Goal: Task Accomplishment & Management: Manage account settings

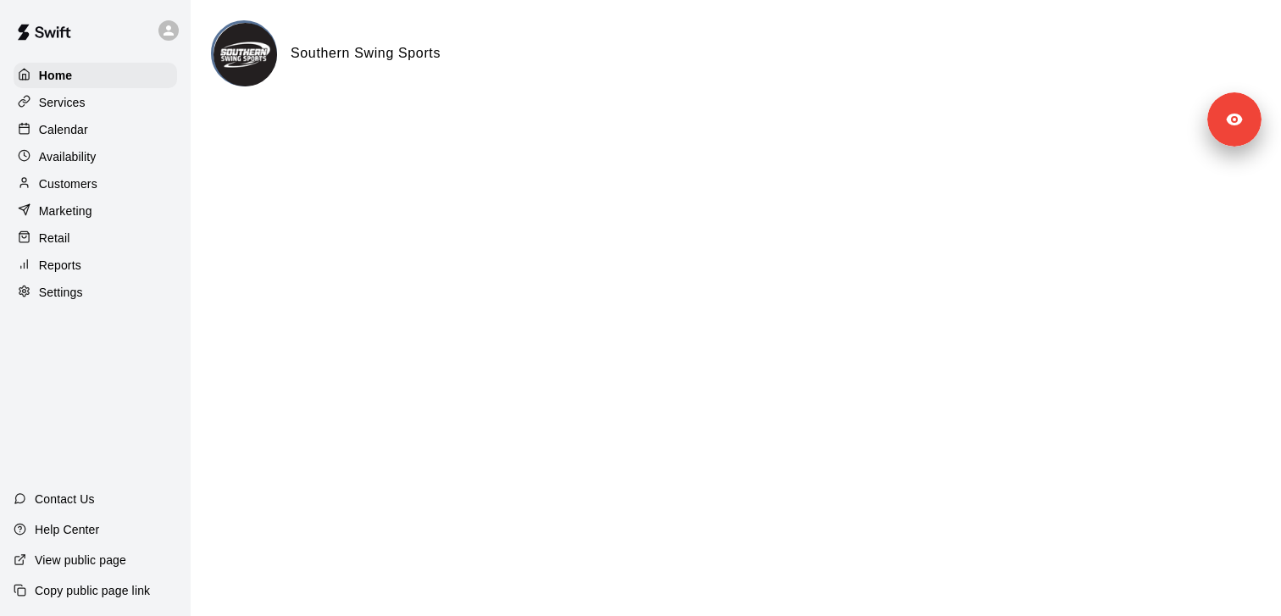
click at [75, 281] on div "Settings" at bounding box center [96, 292] width 164 height 25
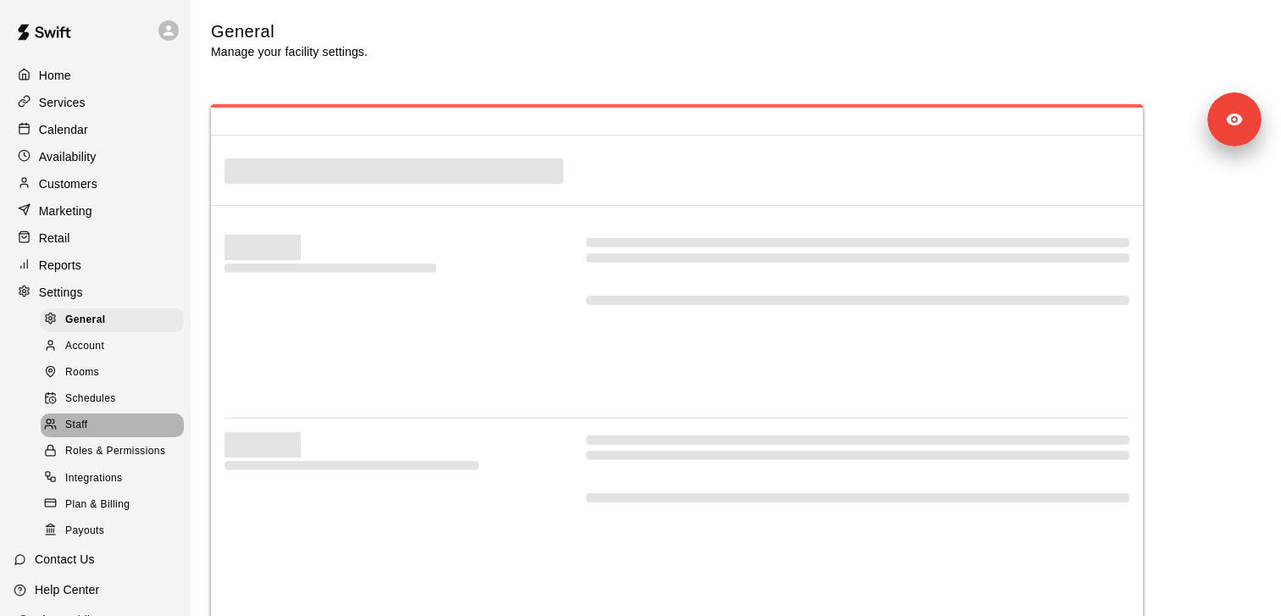
click at [80, 421] on span "Staff" at bounding box center [76, 425] width 22 height 17
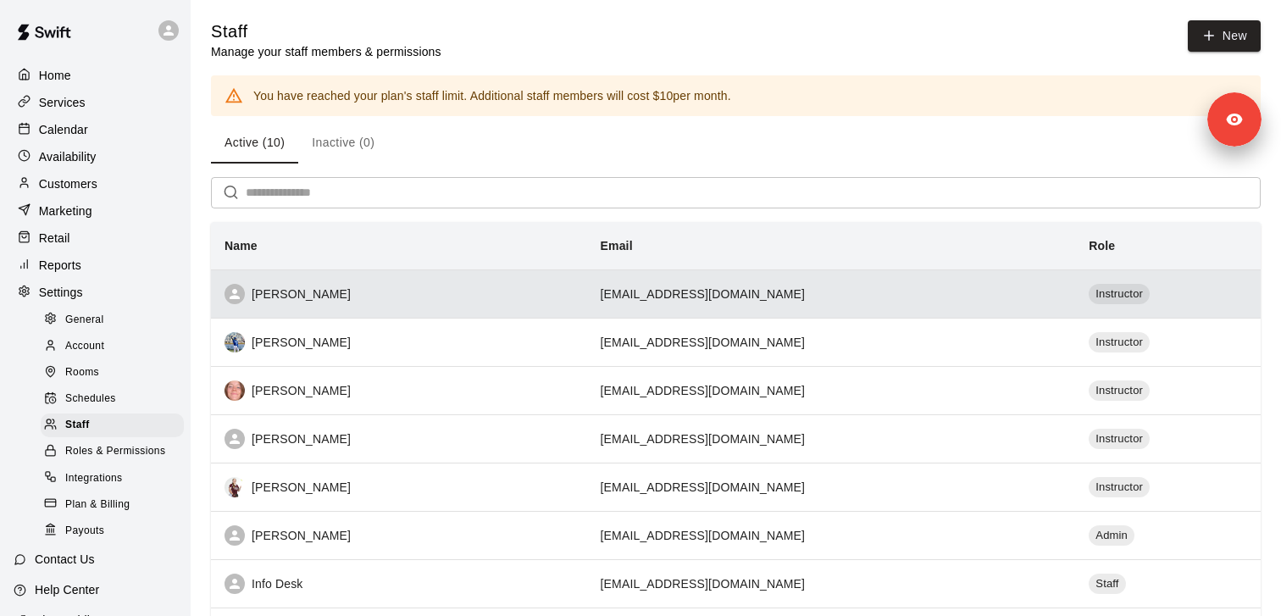
click at [274, 295] on div "[PERSON_NAME]" at bounding box center [398, 294] width 349 height 20
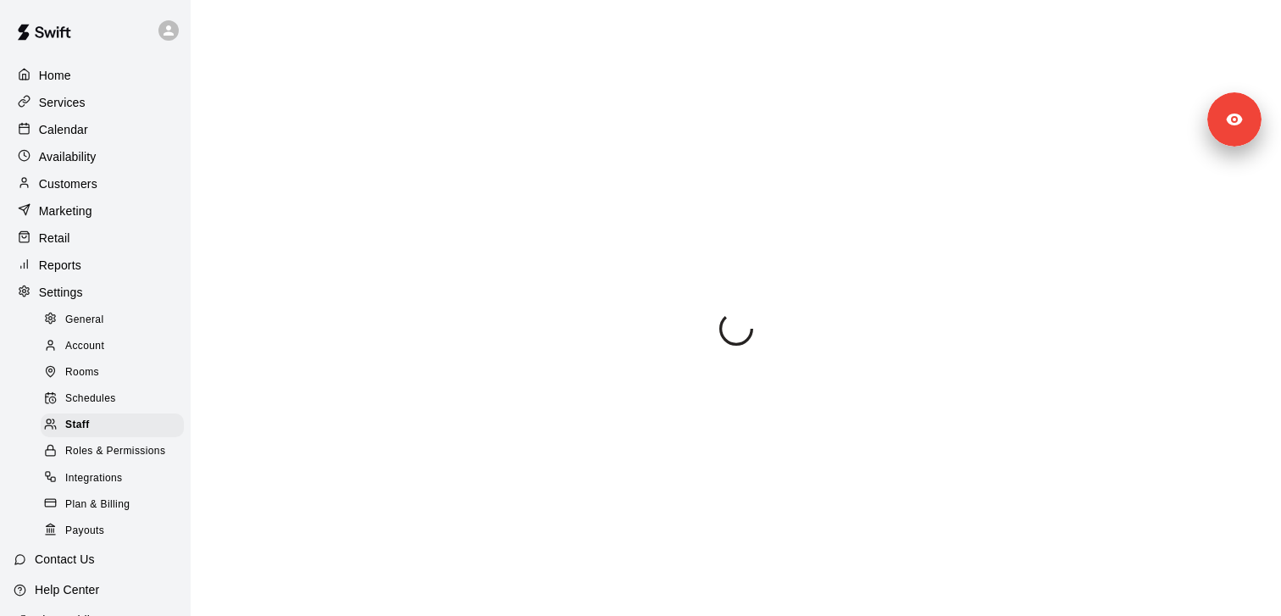
select select "**"
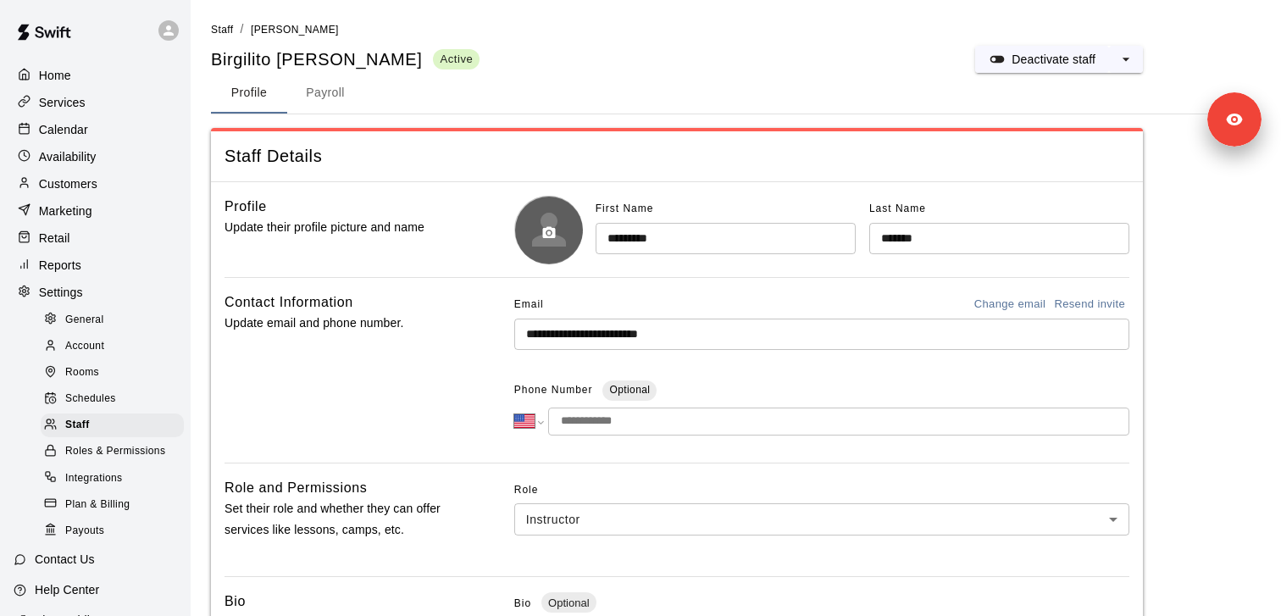
scroll to position [-1, 0]
click at [562, 230] on button "button" at bounding box center [549, 233] width 29 height 29
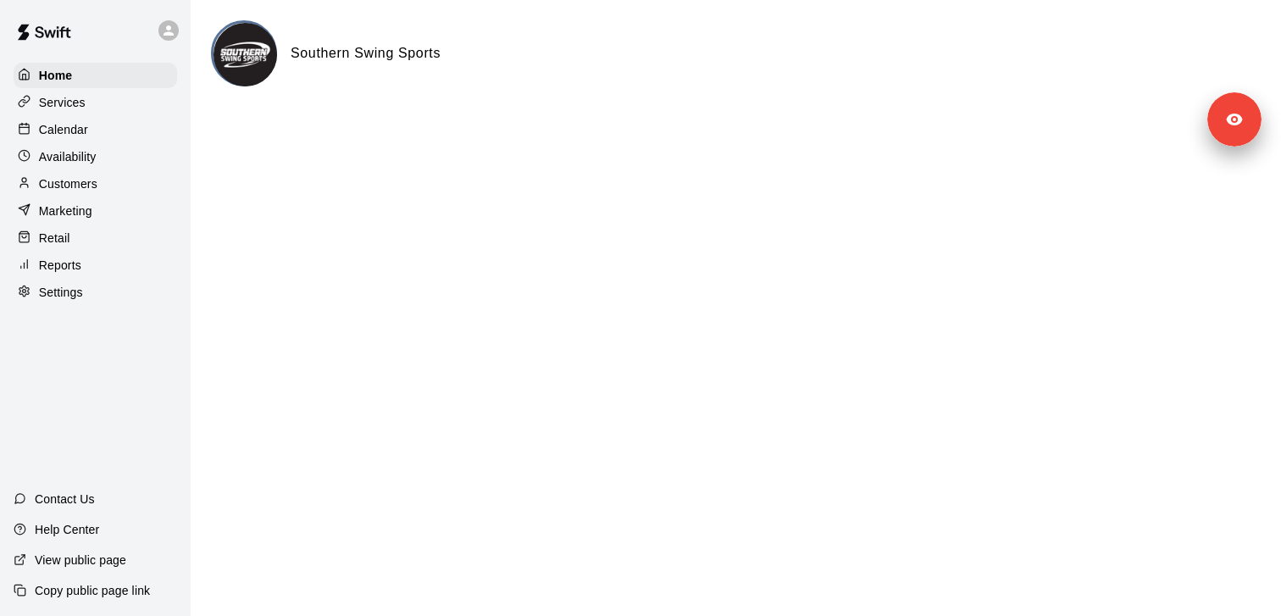
click at [62, 294] on p "Settings" at bounding box center [61, 292] width 44 height 17
select select "**"
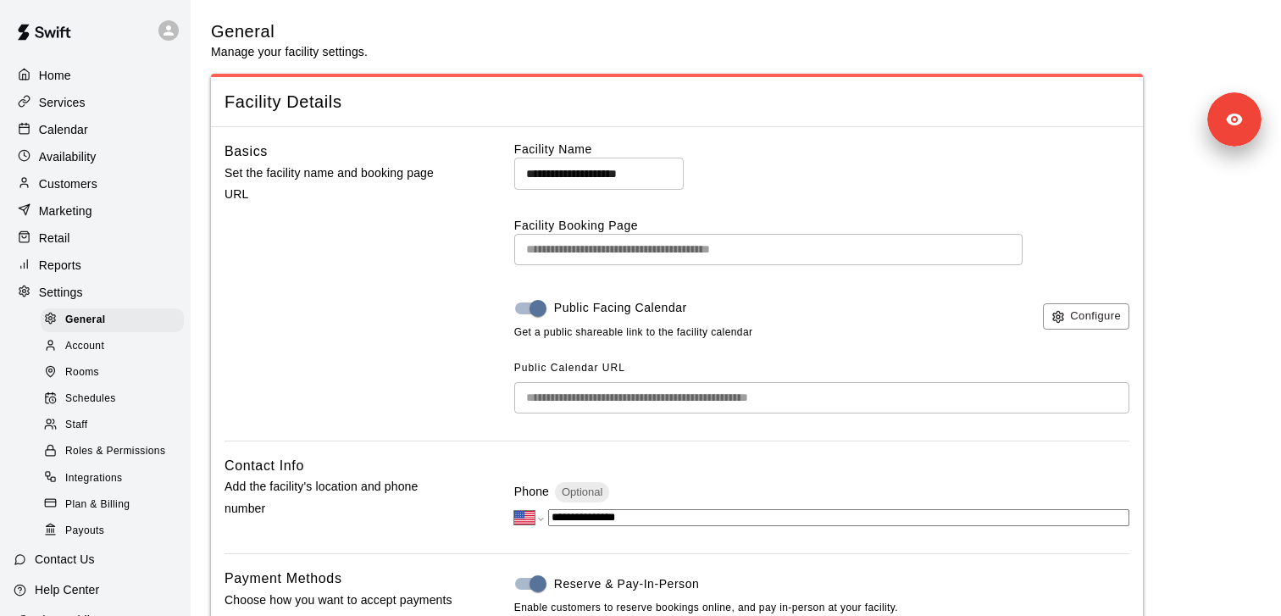
scroll to position [3576, 0]
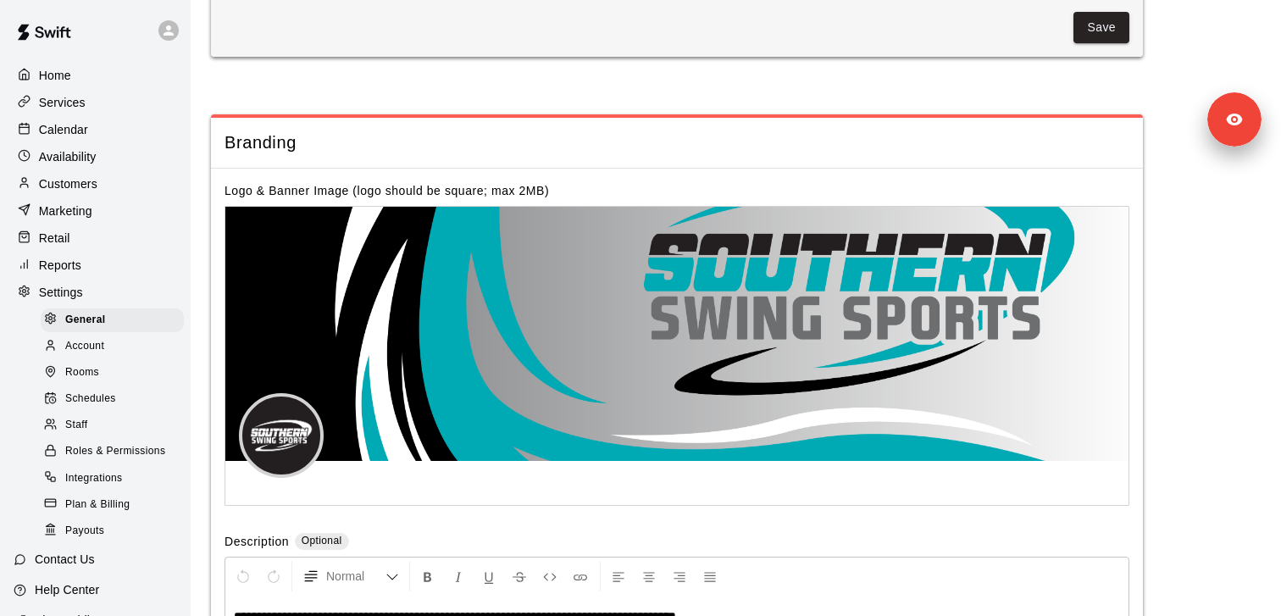
click at [79, 423] on span "Staff" at bounding box center [76, 425] width 22 height 17
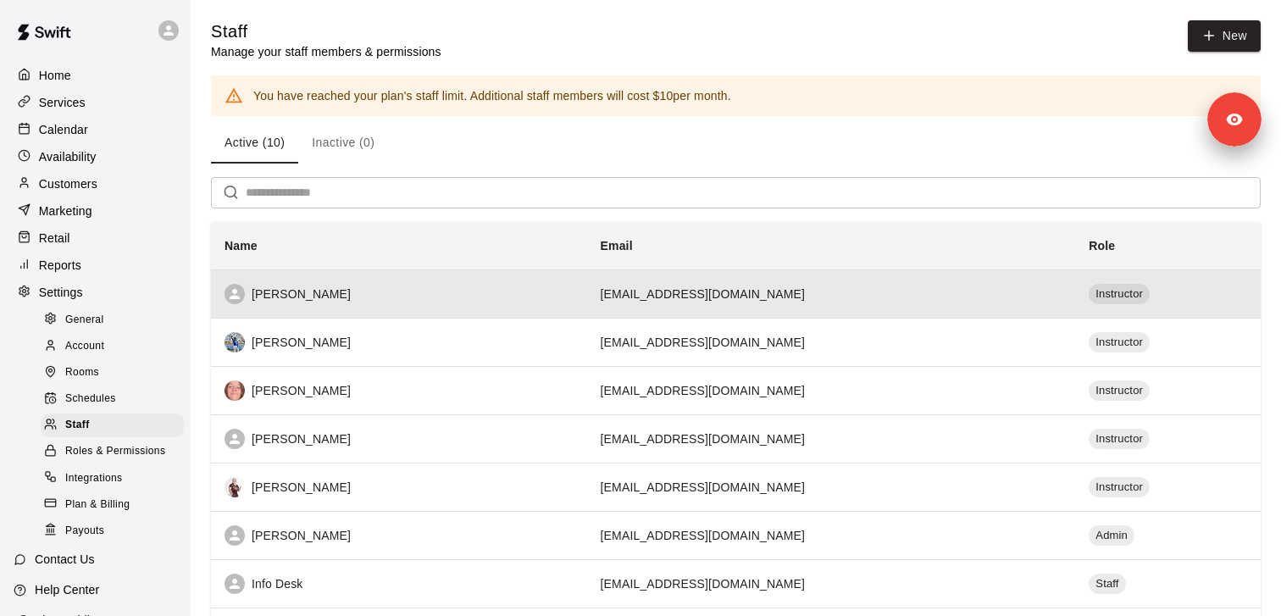
click at [302, 295] on div "[PERSON_NAME]" at bounding box center [398, 294] width 349 height 20
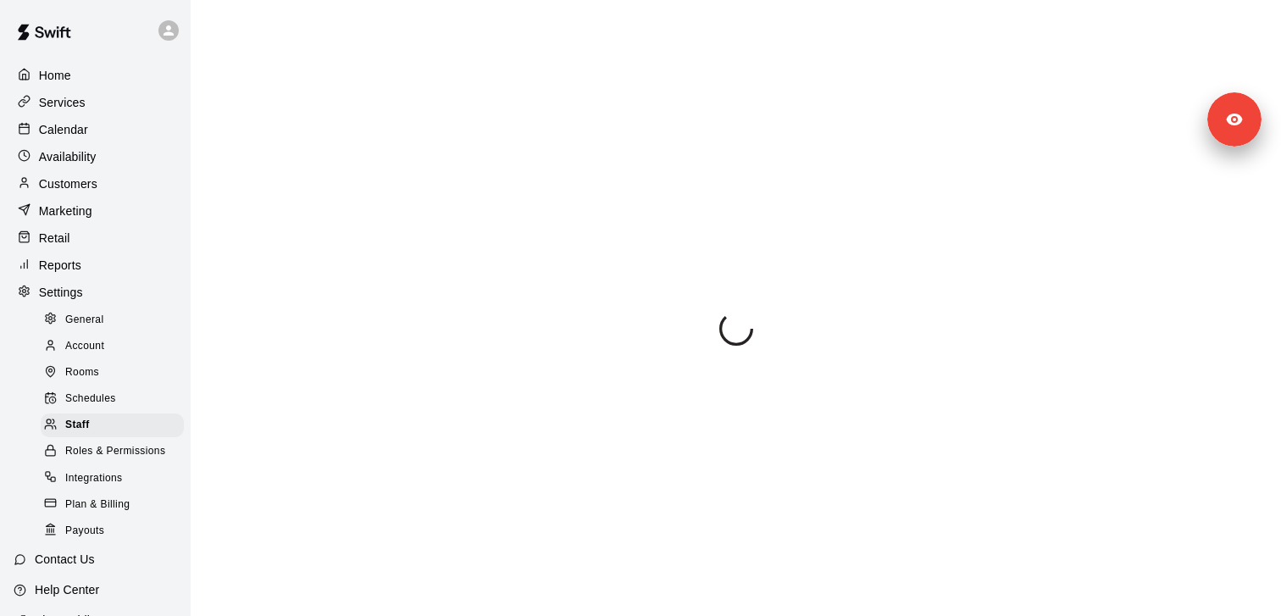
select select "**"
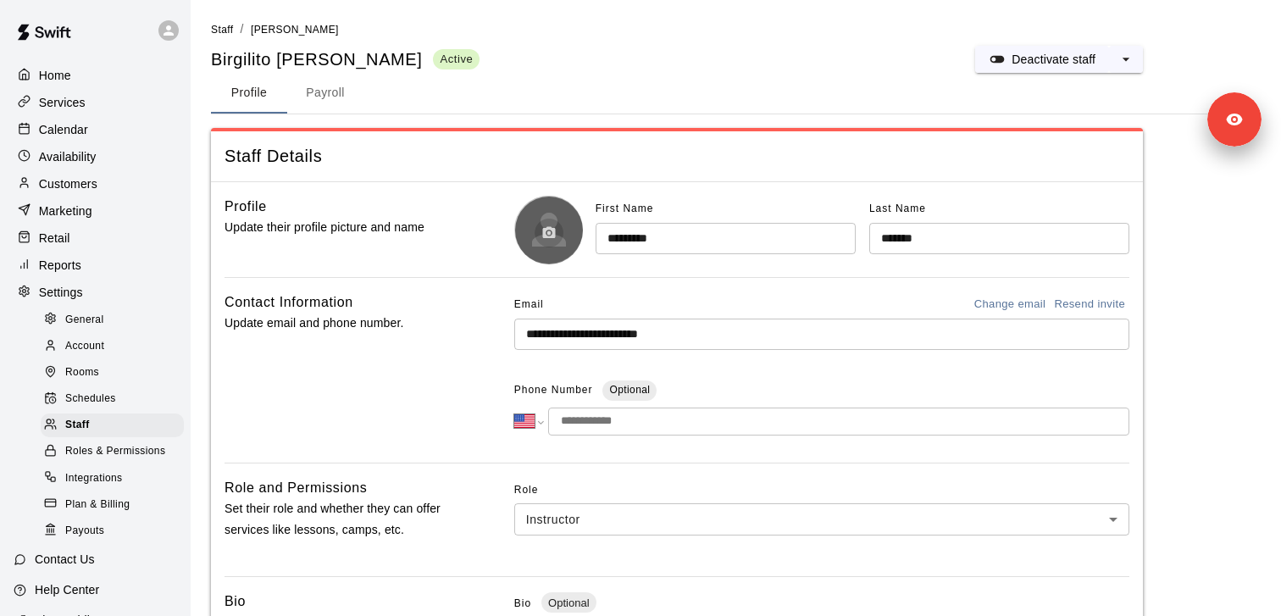
scroll to position [-3, 0]
click at [548, 230] on icon "button" at bounding box center [549, 232] width 13 height 12
click at [603, 172] on div "Staff Details" at bounding box center [677, 156] width 932 height 50
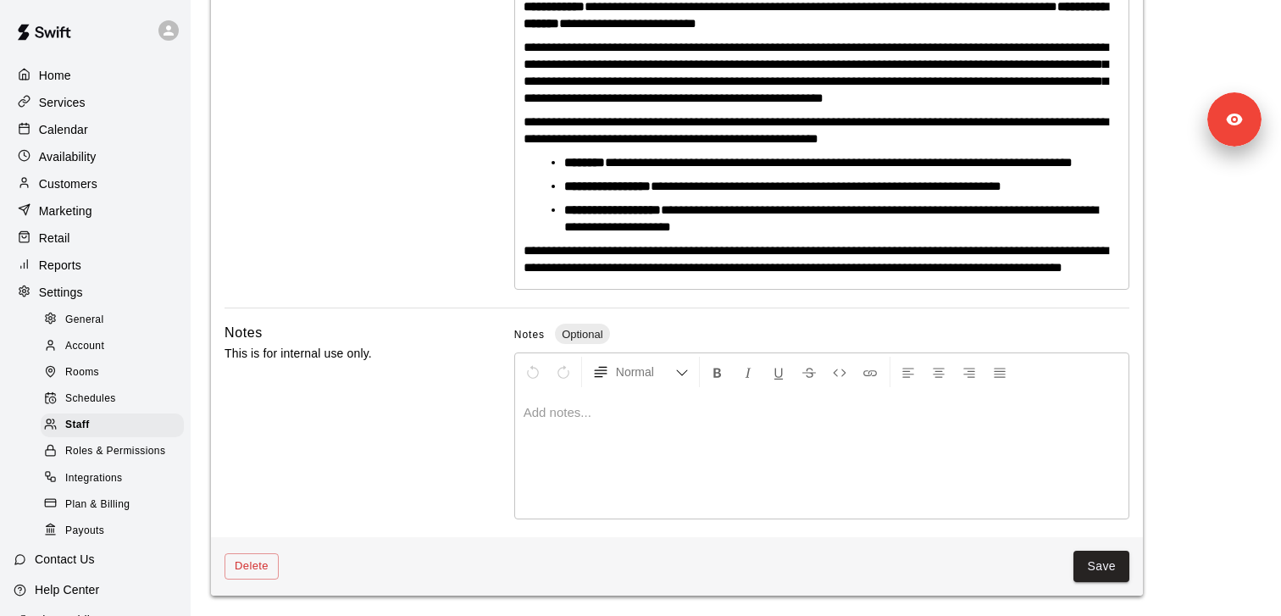
scroll to position [847, 0]
click at [1089, 559] on button "Save" at bounding box center [1101, 566] width 56 height 31
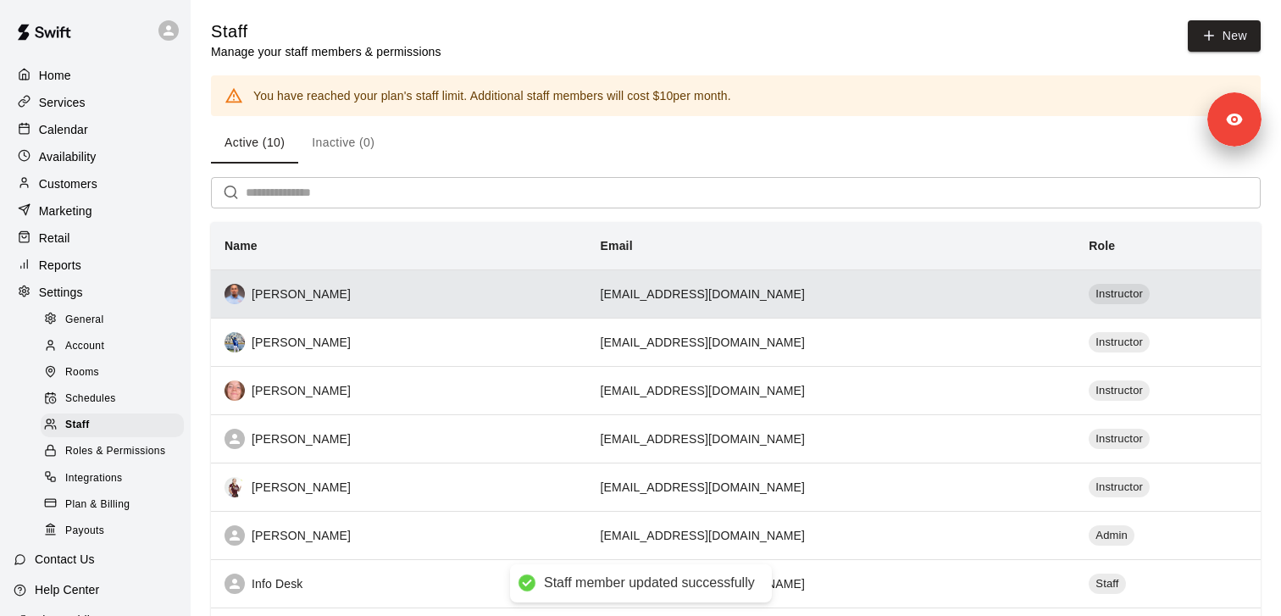
click at [232, 303] on img "simple table" at bounding box center [234, 294] width 20 height 20
select select "**"
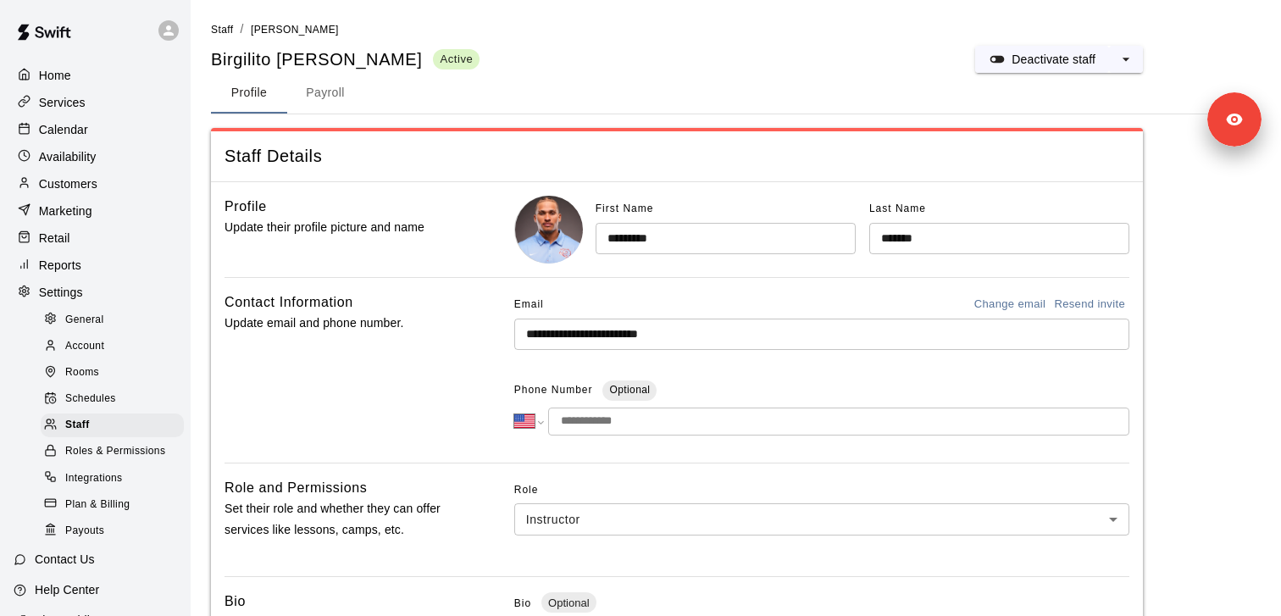
click at [548, 216] on img at bounding box center [549, 230] width 68 height 68
click at [551, 230] on circle "button" at bounding box center [549, 232] width 4 height 4
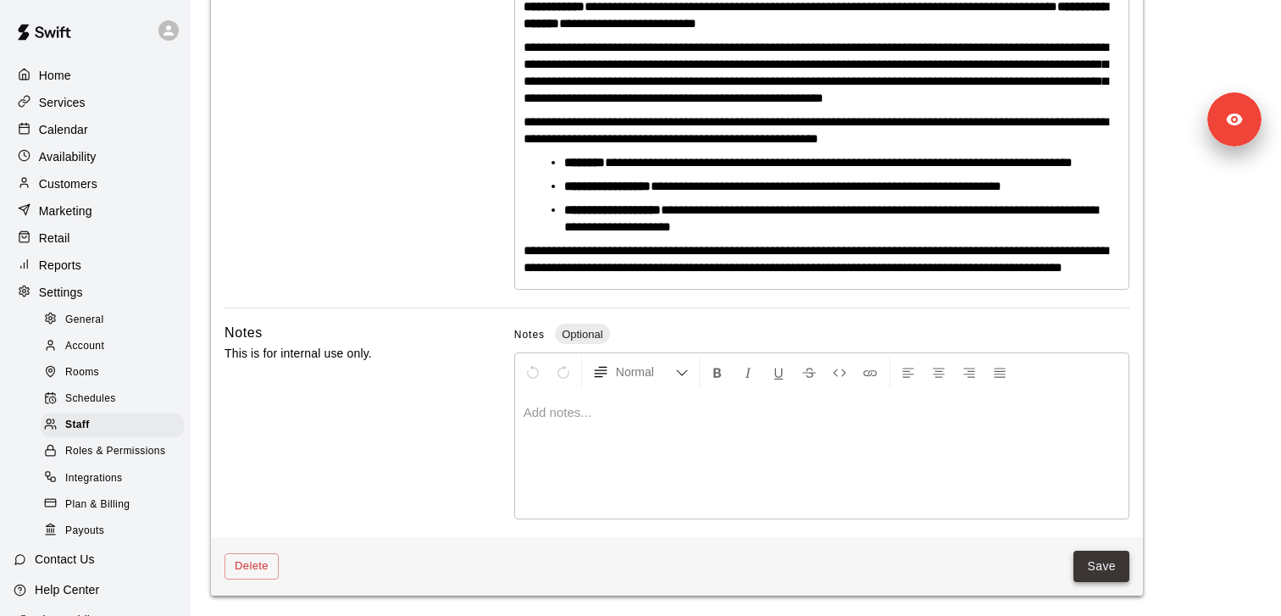
click at [1099, 568] on button "Save" at bounding box center [1101, 566] width 56 height 31
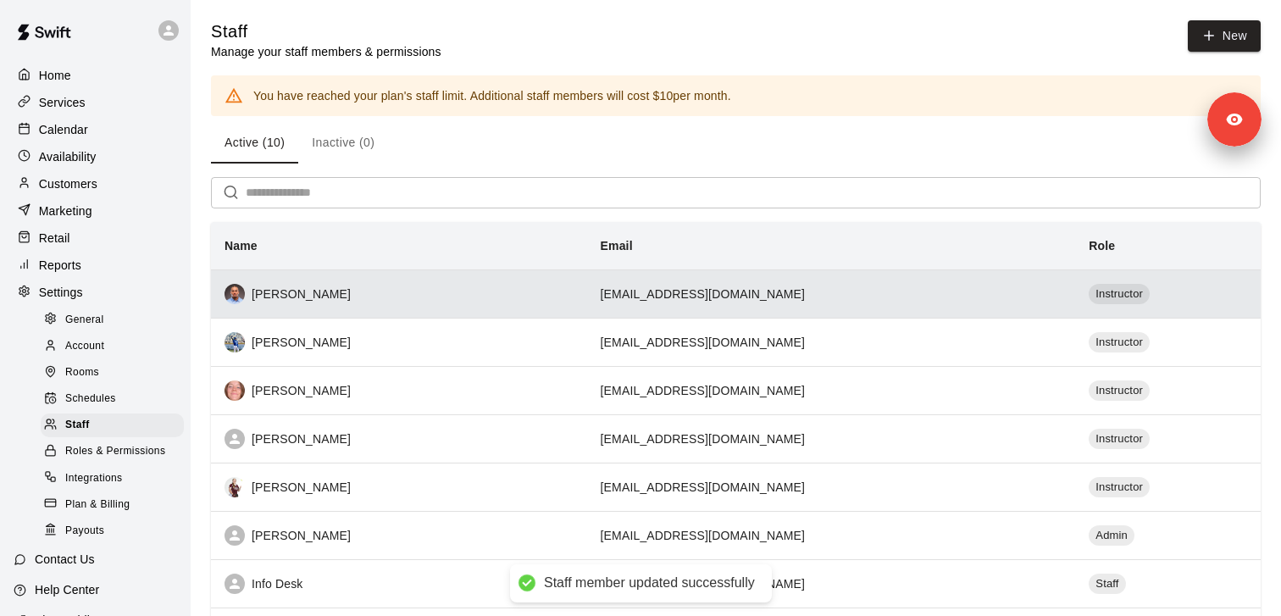
click at [305, 288] on div "[PERSON_NAME]" at bounding box center [398, 294] width 349 height 20
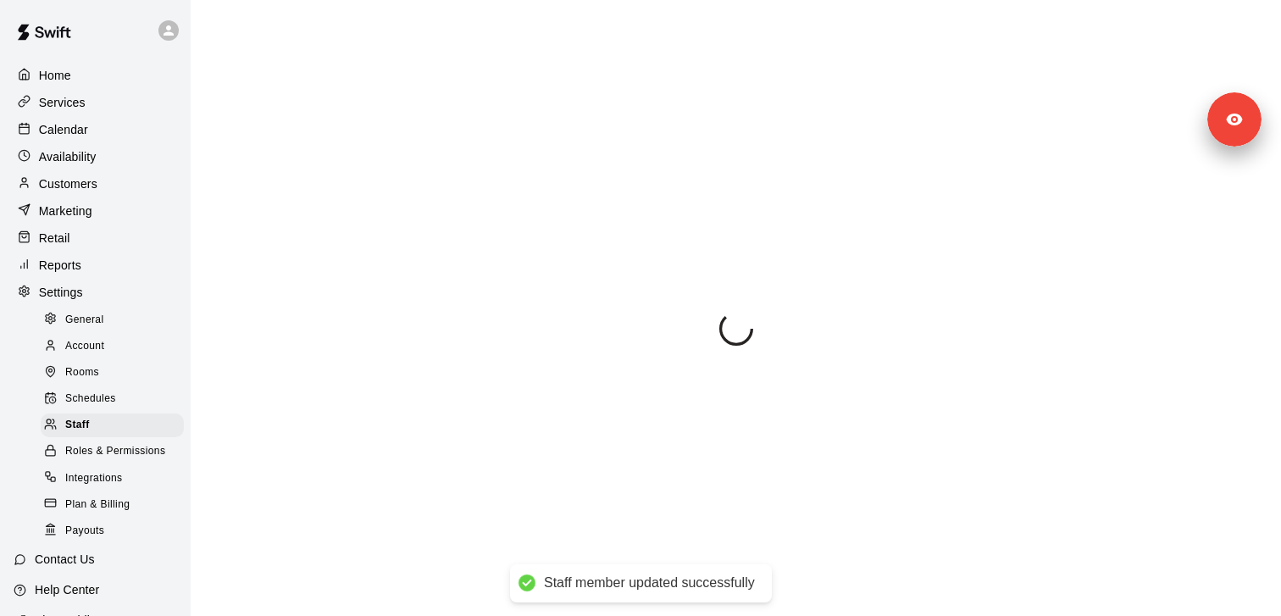
scroll to position [507, 0]
select select "**"
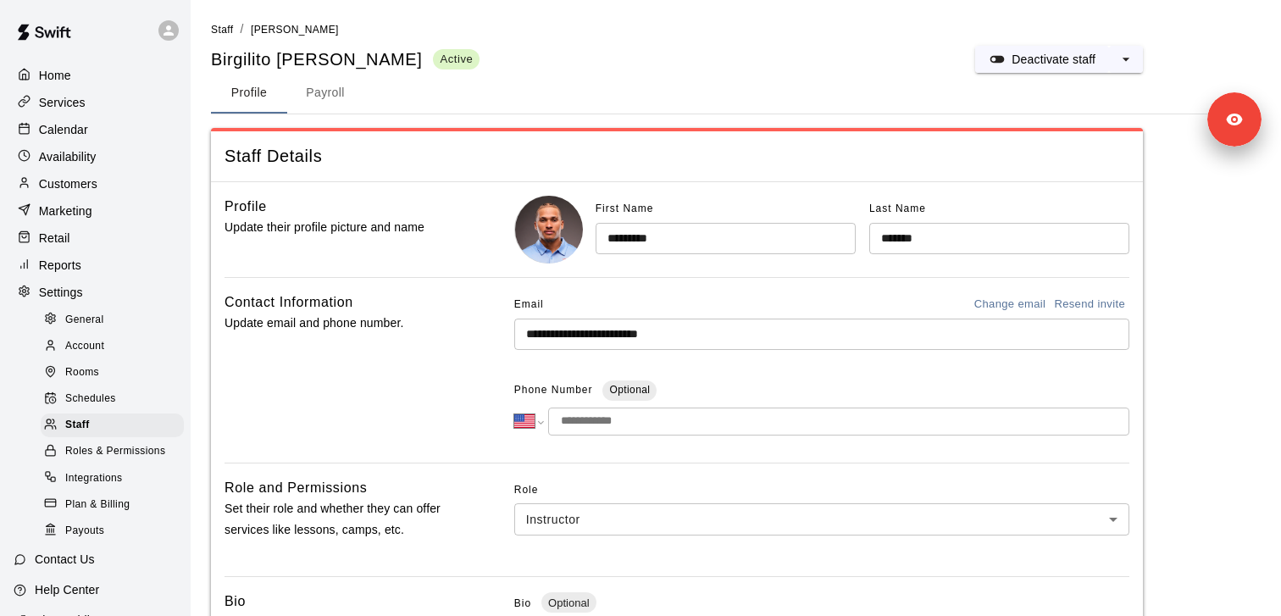
scroll to position [0, 0]
